Goal: Information Seeking & Learning: Find specific page/section

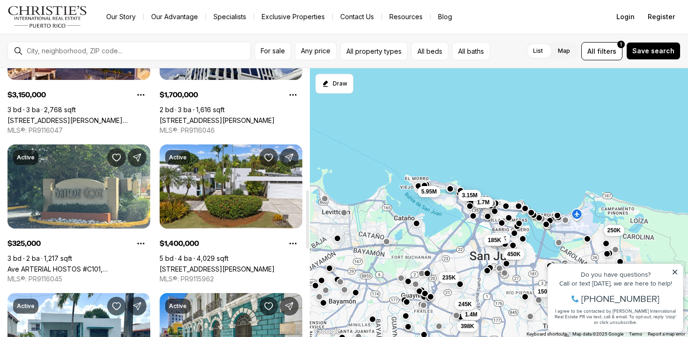
scroll to position [577, 0]
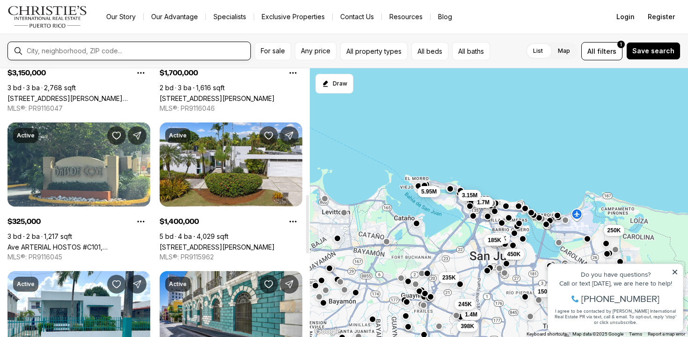
click at [126, 55] on input "text" at bounding box center [137, 51] width 220 height 8
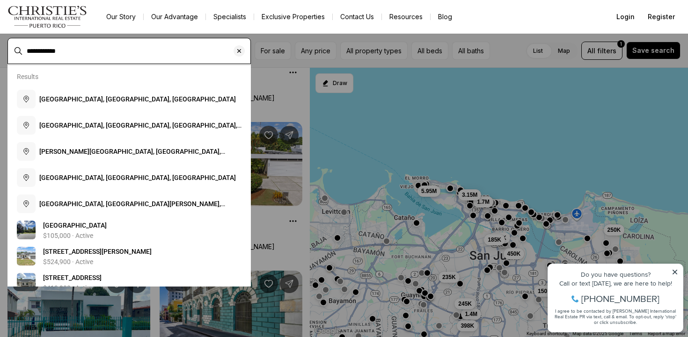
type input "**********"
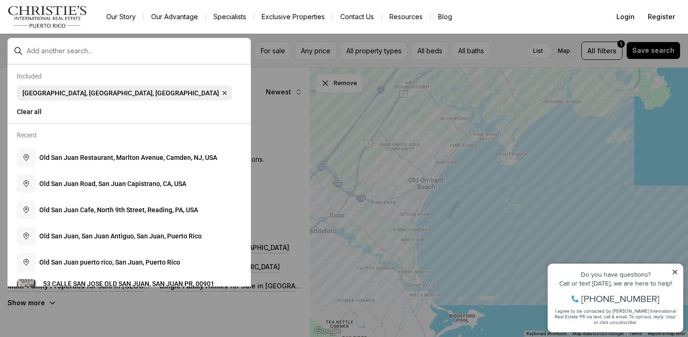
click at [221, 91] on icon "button" at bounding box center [224, 92] width 7 height 7
